Goal: Task Accomplishment & Management: Manage account settings

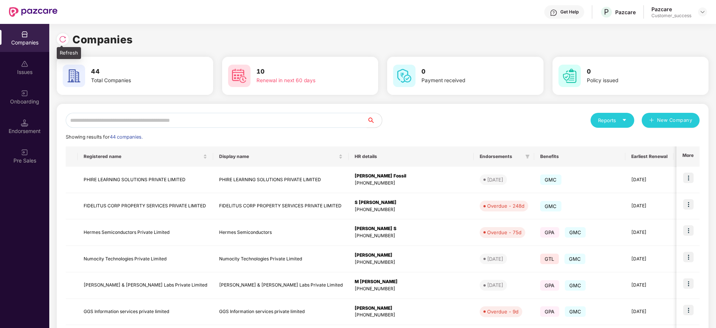
click at [64, 37] on img at bounding box center [62, 38] width 7 height 7
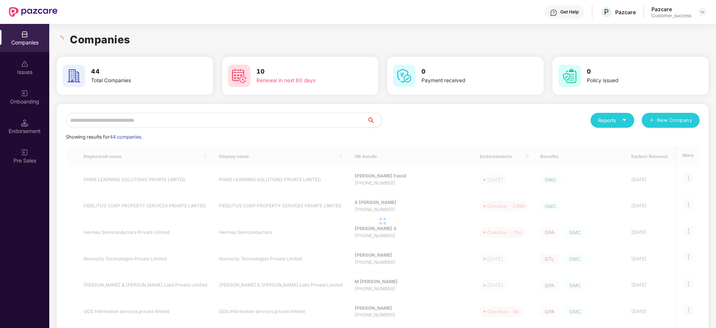
click at [228, 116] on input "text" at bounding box center [216, 120] width 301 height 15
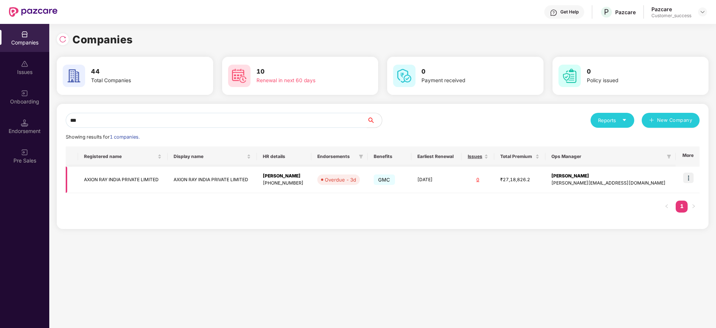
type input "***"
click at [691, 173] on img at bounding box center [688, 178] width 10 height 10
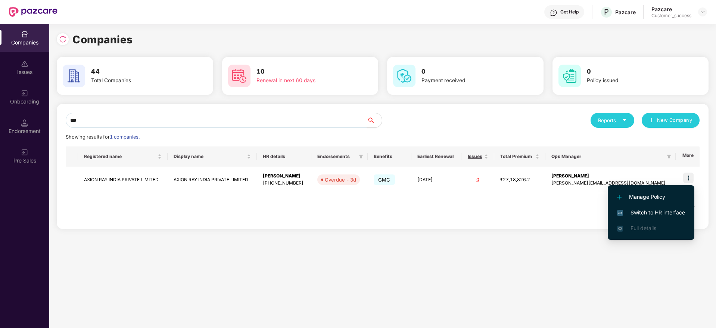
click at [657, 206] on li "Switch to HR interface" at bounding box center [651, 213] width 87 height 16
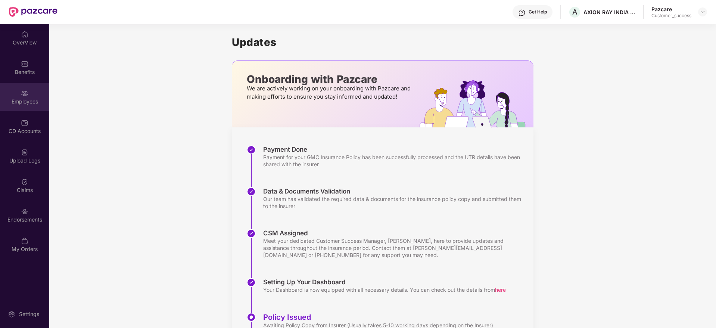
click at [24, 94] on img at bounding box center [24, 93] width 7 height 7
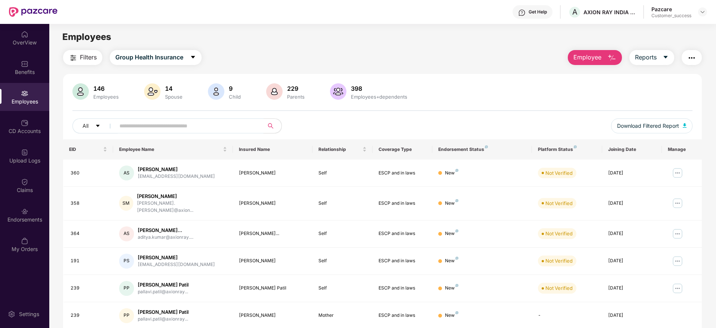
click at [208, 120] on input "text" at bounding box center [187, 125] width 134 height 11
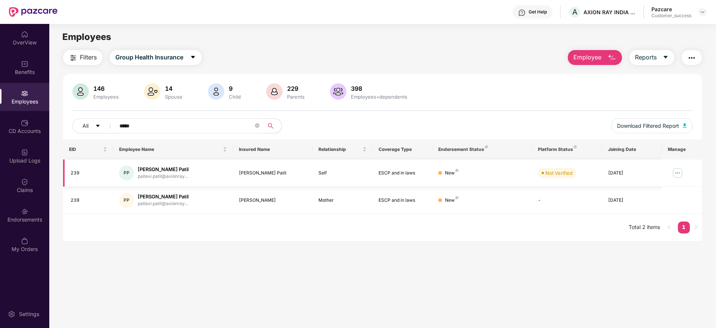
type input "*****"
click at [678, 171] on img at bounding box center [678, 173] width 12 height 12
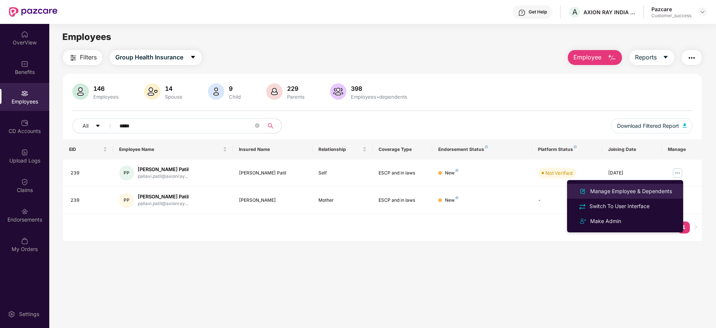
click at [638, 191] on div "Manage Employee & Dependents" at bounding box center [631, 191] width 85 height 8
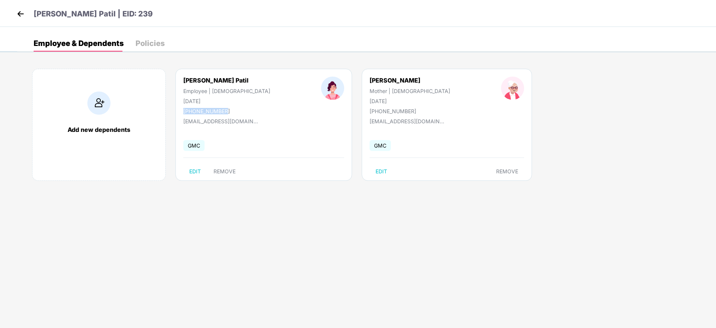
drag, startPoint x: 232, startPoint y: 110, endPoint x: 183, endPoint y: 110, distance: 48.6
click at [183, 110] on div "[PERSON_NAME] Patil Employee | [DEMOGRAPHIC_DATA] [DATE] [PHONE_NUMBER]" at bounding box center [227, 96] width 138 height 38
copy div "[PHONE_NUMBER]"
click at [21, 15] on img at bounding box center [20, 13] width 11 height 11
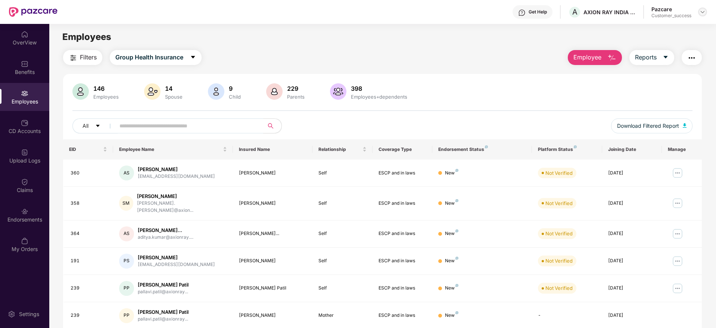
click at [706, 9] on div at bounding box center [702, 11] width 9 height 9
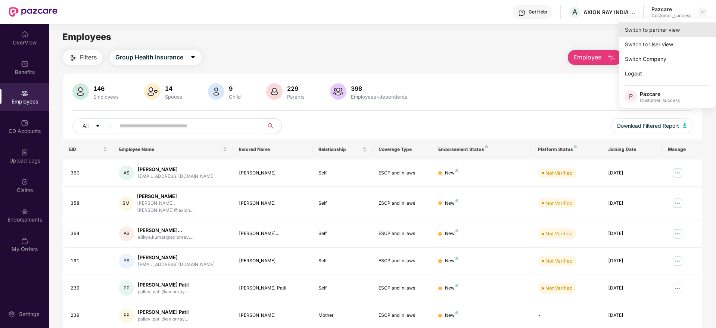
click at [672, 31] on div "Switch to partner view" at bounding box center [667, 29] width 97 height 15
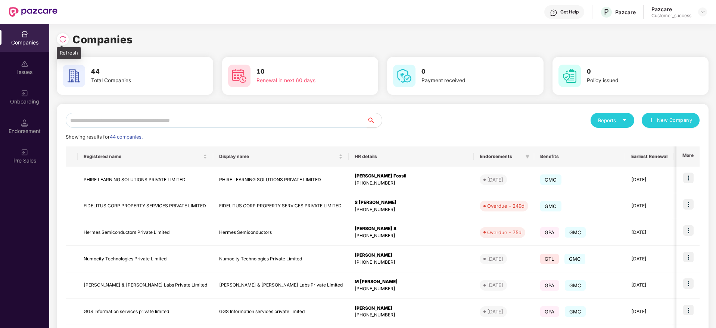
click at [63, 37] on img at bounding box center [62, 38] width 7 height 7
drag, startPoint x: 132, startPoint y: 38, endPoint x: 60, endPoint y: 37, distance: 72.5
click at [60, 37] on div "Companies" at bounding box center [383, 39] width 652 height 16
click at [60, 37] on img at bounding box center [62, 38] width 7 height 7
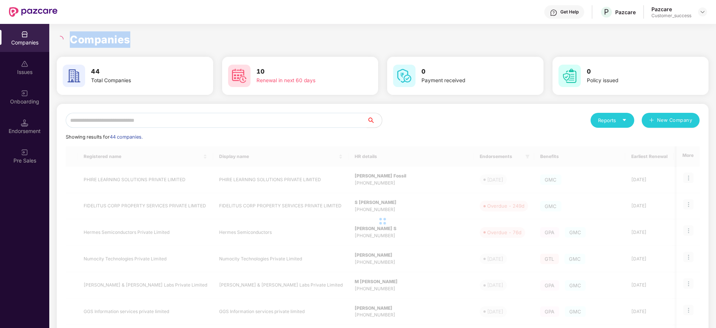
click at [112, 35] on h1 "Companies" at bounding box center [100, 39] width 61 height 16
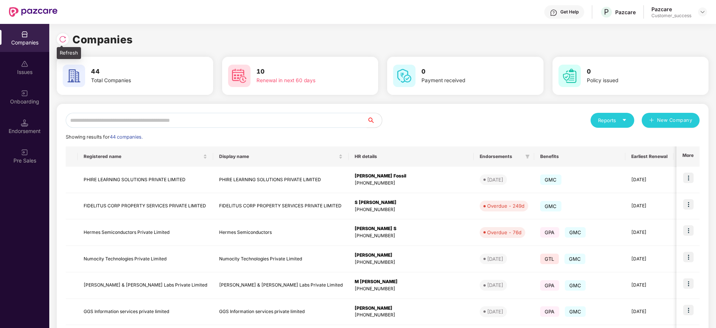
click at [67, 35] on div at bounding box center [63, 39] width 12 height 12
drag, startPoint x: 143, startPoint y: 37, endPoint x: 59, endPoint y: 40, distance: 83.7
click at [59, 40] on div "Companies" at bounding box center [383, 39] width 652 height 16
click at [59, 40] on img at bounding box center [62, 38] width 7 height 7
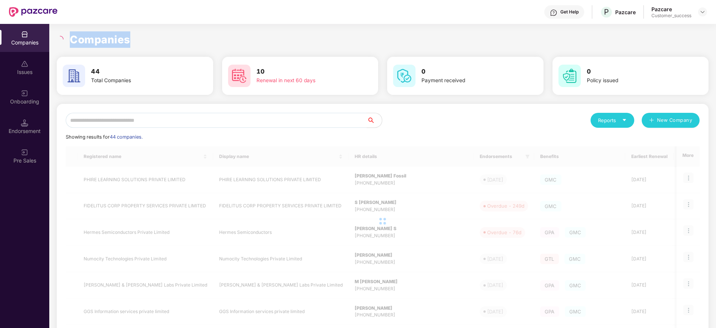
click at [112, 37] on h1 "Companies" at bounding box center [100, 39] width 61 height 16
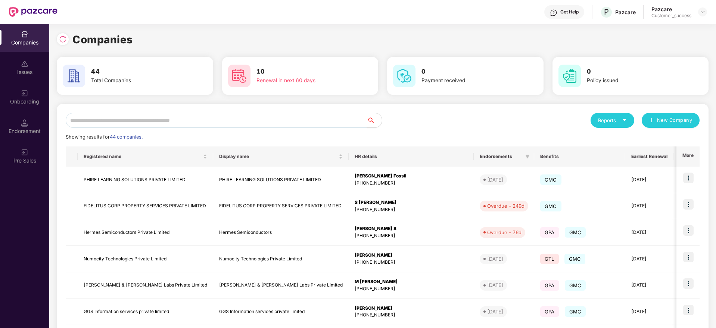
click at [180, 112] on div "Reports New Company Showing results for 44 companies. Registered name Display n…" at bounding box center [383, 285] width 652 height 363
click at [186, 118] on input "text" at bounding box center [216, 120] width 301 height 15
